Goal: Register for event/course

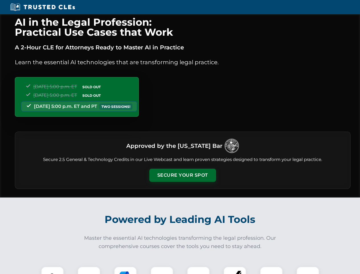
click at [183, 175] on button "Secure Your Spot" at bounding box center [183, 175] width 67 height 13
click at [53, 270] on img at bounding box center [52, 278] width 17 height 17
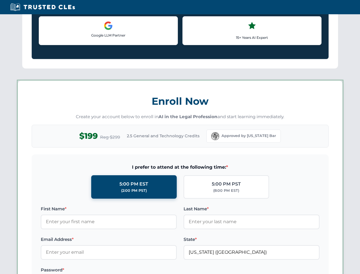
click at [126, 270] on label "Password *" at bounding box center [109, 270] width 136 height 7
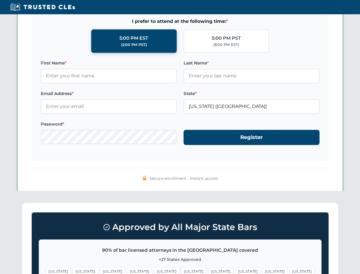
click at [263, 270] on span "[US_STATE]" at bounding box center [275, 271] width 25 height 8
